Goal: Task Accomplishment & Management: Use online tool/utility

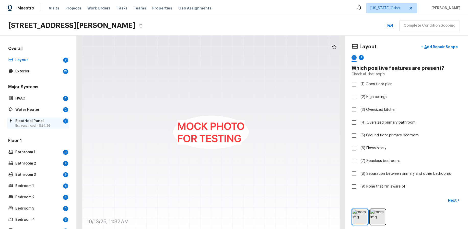
scroll to position [100, 0]
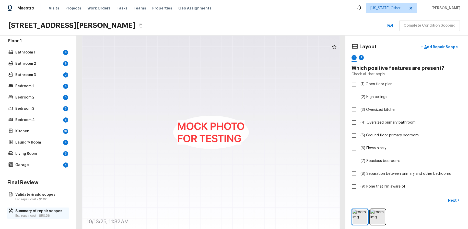
click at [37, 212] on p "Summary of repair scopes" at bounding box center [40, 210] width 51 height 5
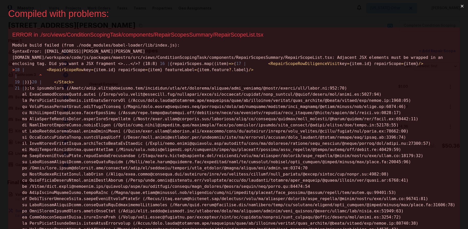
scroll to position [0, 0]
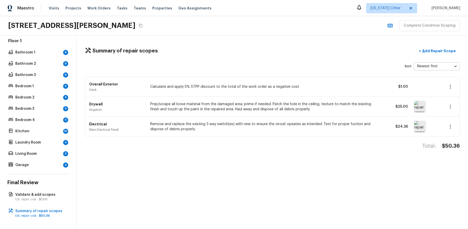
click at [249, 39] on div "Summary of repair scopes + Add Repair Scope Sort Newest first newestFirst ​ Ove…" at bounding box center [273, 132] width 392 height 193
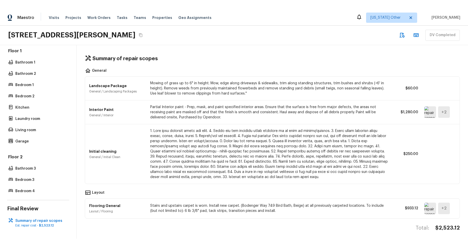
scroll to position [96, 0]
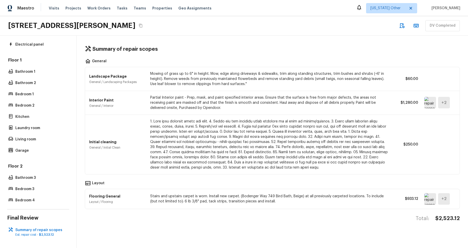
click at [205, 229] on div "Summary of repair scopes General Landscape Package General / Landscaping Packag…" at bounding box center [273, 142] width 392 height 212
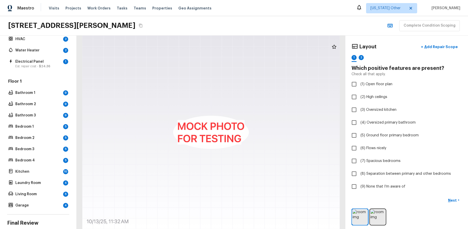
scroll to position [100, 0]
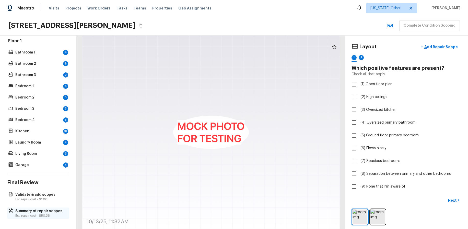
click at [37, 213] on p "Summary of repair scopes" at bounding box center [40, 210] width 51 height 5
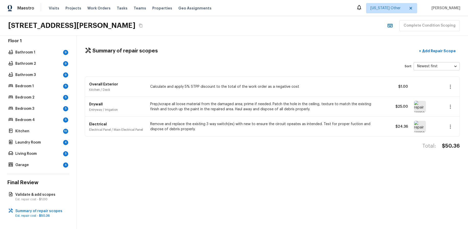
click at [453, 106] on icon "button" at bounding box center [451, 107] width 6 height 6
click at [454, 120] on li "Edit" at bounding box center [453, 121] width 24 height 15
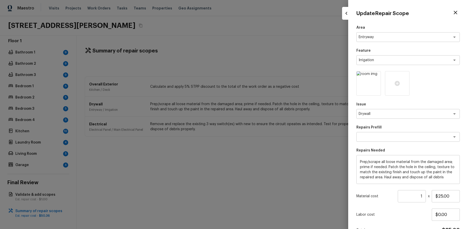
click at [300, 56] on div at bounding box center [234, 114] width 468 height 229
type input "$0.00"
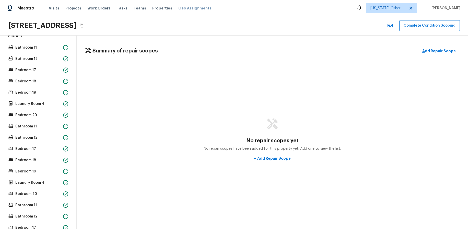
scroll to position [733, 0]
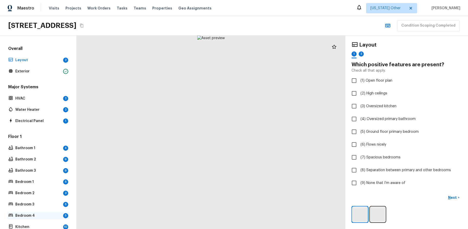
scroll to position [87, 0]
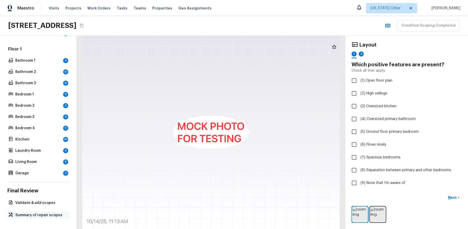
click at [46, 215] on p "Summary of repair scopes" at bounding box center [40, 214] width 51 height 5
click at [39, 213] on p "Summary of repair scopes" at bounding box center [40, 214] width 51 height 5
click at [46, 212] on p "Summary of repair scopes" at bounding box center [40, 214] width 51 height 5
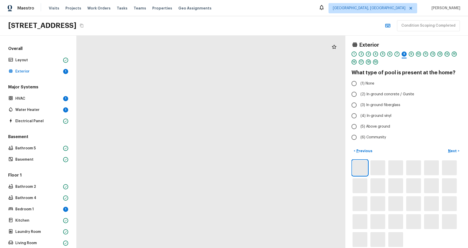
scroll to position [138, 0]
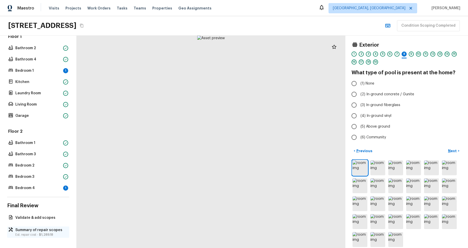
click at [38, 231] on p "Summary of repair scopes" at bounding box center [40, 229] width 51 height 5
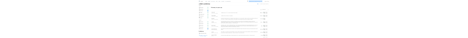
scroll to position [36, 0]
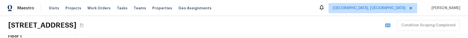
click at [260, 15] on div "Maestro Visits Projects Work Orders Tasks Teams Properties Geo Assignments Albu…" at bounding box center [234, 8] width 468 height 16
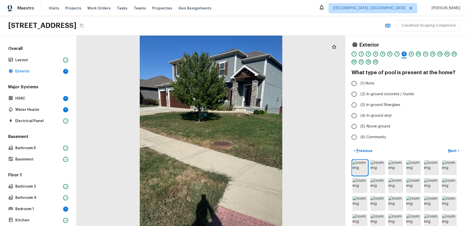
scroll to position [160, 0]
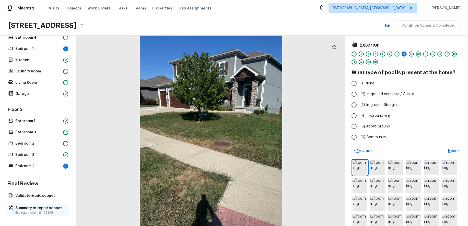
click at [44, 38] on p "Est. repair cost - $1,289.18" at bounding box center [40, 212] width 51 height 4
click at [38, 38] on p "Est. repair cost - $1,289.18" at bounding box center [40, 212] width 51 height 4
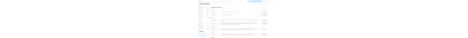
scroll to position [138, 0]
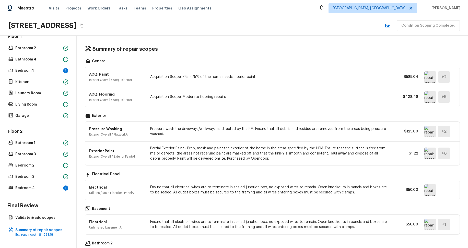
click at [318, 38] on div "Summary of repair scopes General ACQ: Paint Interior Overall / Acquisition AI A…" at bounding box center [273, 142] width 392 height 212
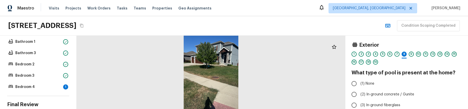
click at [49, 38] on div "Overall Layout Exterior 1 Major Systems HVAC 1 Water Heater 1 Electrical Panel …" at bounding box center [38, 72] width 77 height 73
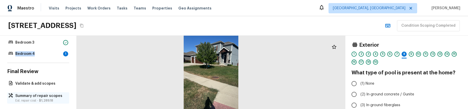
scroll to position [277, 0]
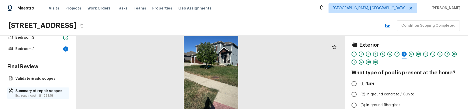
click at [48, 38] on p "Summary of repair scopes" at bounding box center [40, 90] width 51 height 5
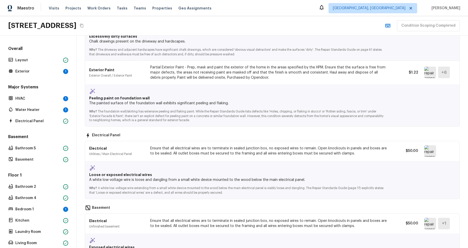
scroll to position [0, 0]
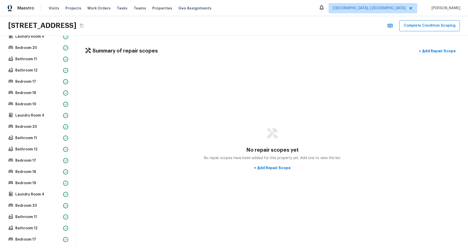
scroll to position [715, 0]
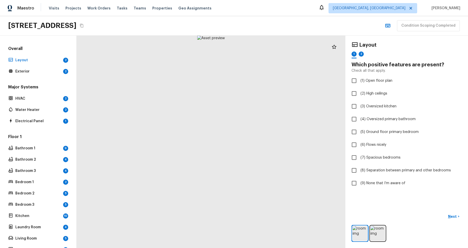
scroll to position [58, 0]
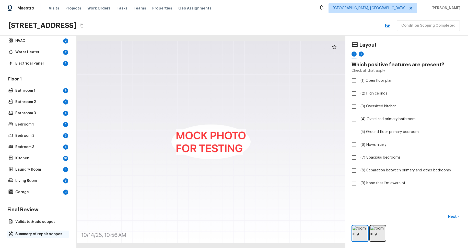
click at [45, 233] on p "Summary of repair scopes" at bounding box center [40, 233] width 51 height 5
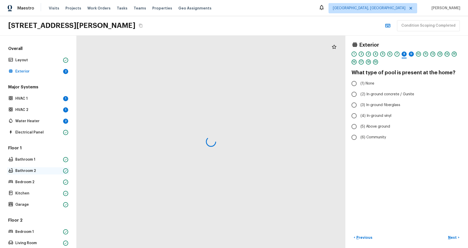
scroll to position [55, 0]
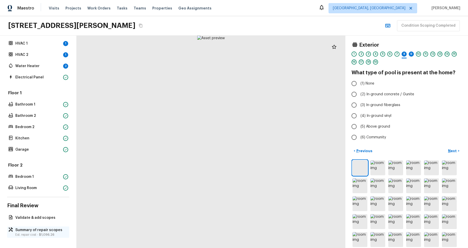
click at [50, 233] on span "$1,096.26" at bounding box center [46, 234] width 15 height 3
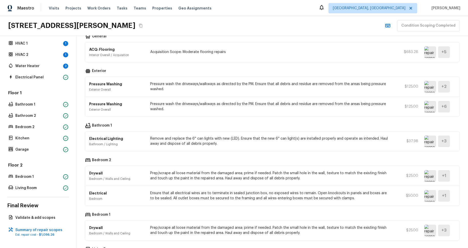
scroll to position [0, 0]
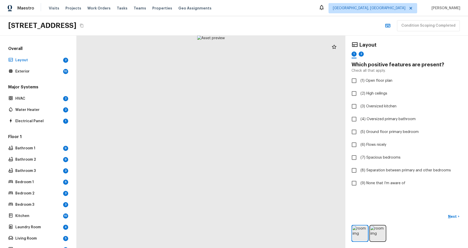
scroll to position [58, 0]
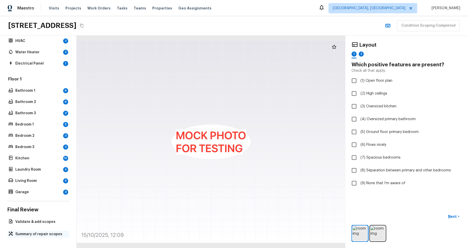
click at [45, 233] on p "Summary of repair scopes" at bounding box center [40, 233] width 51 height 5
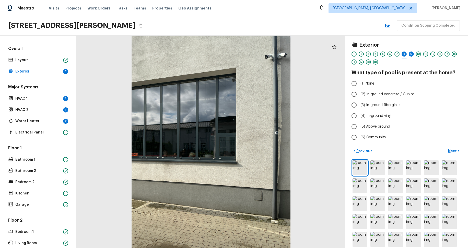
scroll to position [55, 0]
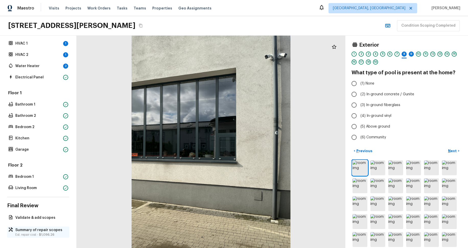
drag, startPoint x: 41, startPoint y: 232, endPoint x: 46, endPoint y: 230, distance: 5.3
click at [41, 232] on p "Summary of repair scopes" at bounding box center [40, 229] width 51 height 5
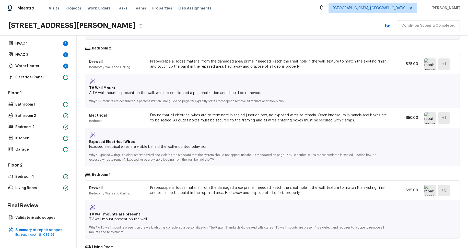
scroll to position [369, 0]
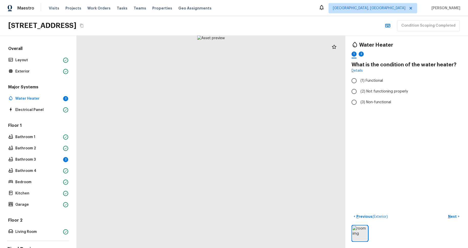
scroll to position [44, 0]
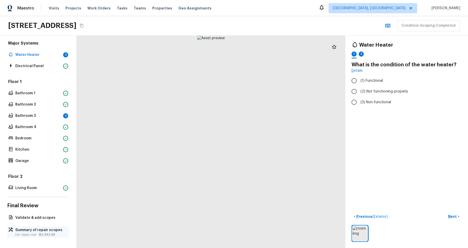
click at [51, 233] on span "$3,992.98" at bounding box center [47, 234] width 16 height 3
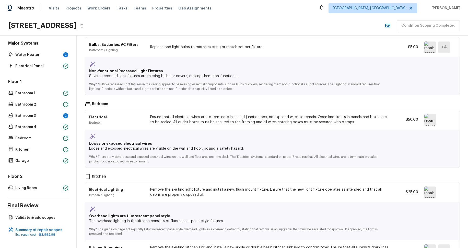
scroll to position [517, 0]
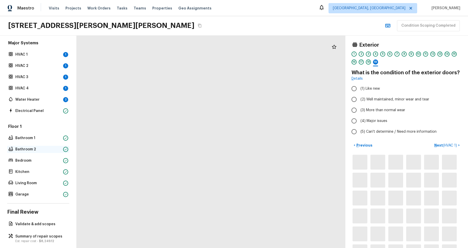
scroll to position [50, 0]
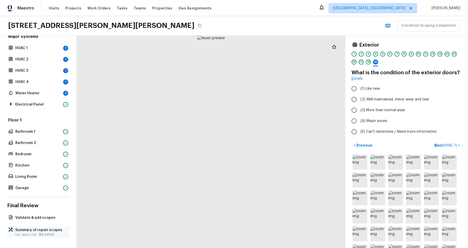
click at [48, 235] on span "$8,249.12" at bounding box center [46, 234] width 15 height 3
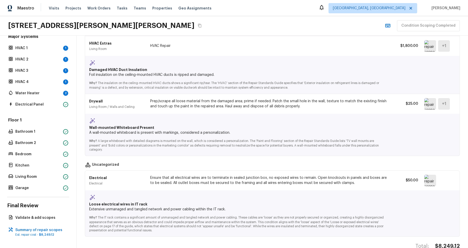
scroll to position [1077, 0]
